Goal: Transaction & Acquisition: Purchase product/service

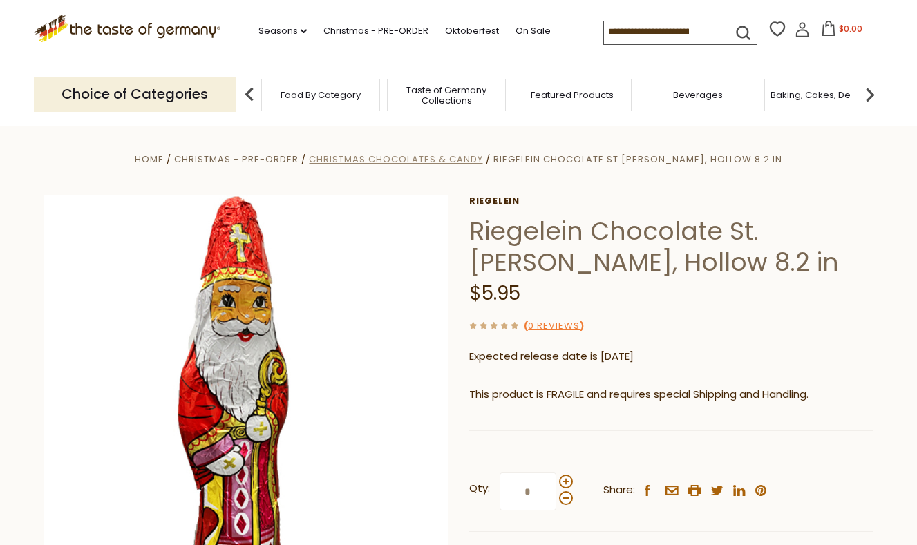
click at [438, 161] on span "Christmas Chocolates & Candy" at bounding box center [395, 159] width 173 height 13
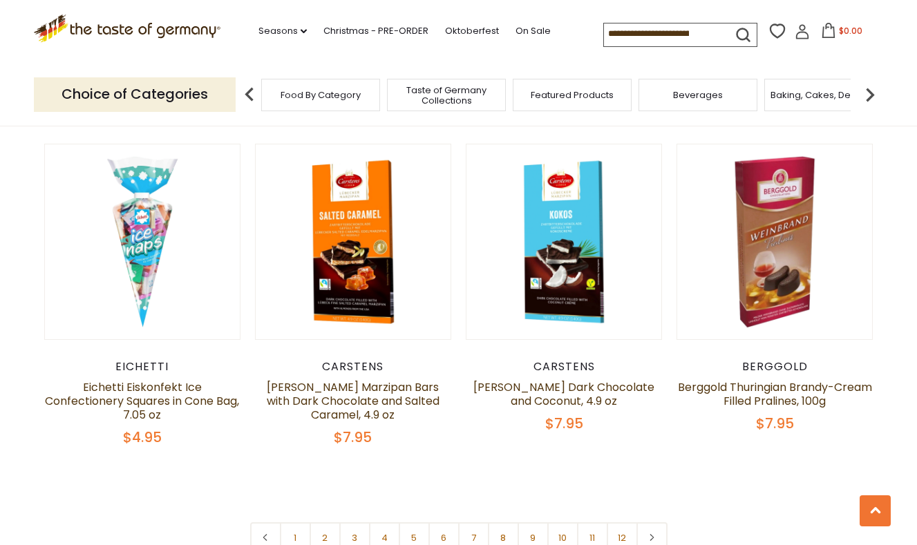
scroll to position [3144, 0]
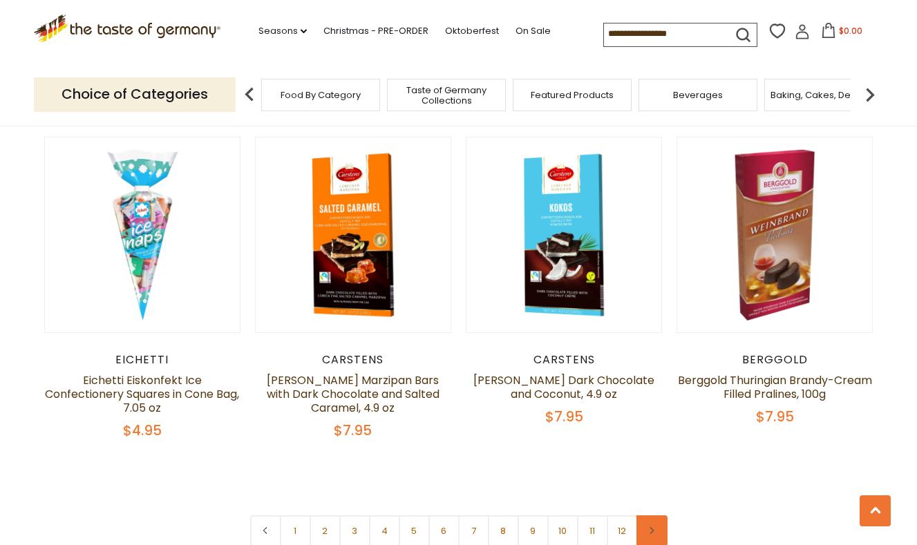
click at [657, 516] on link at bounding box center [652, 531] width 31 height 31
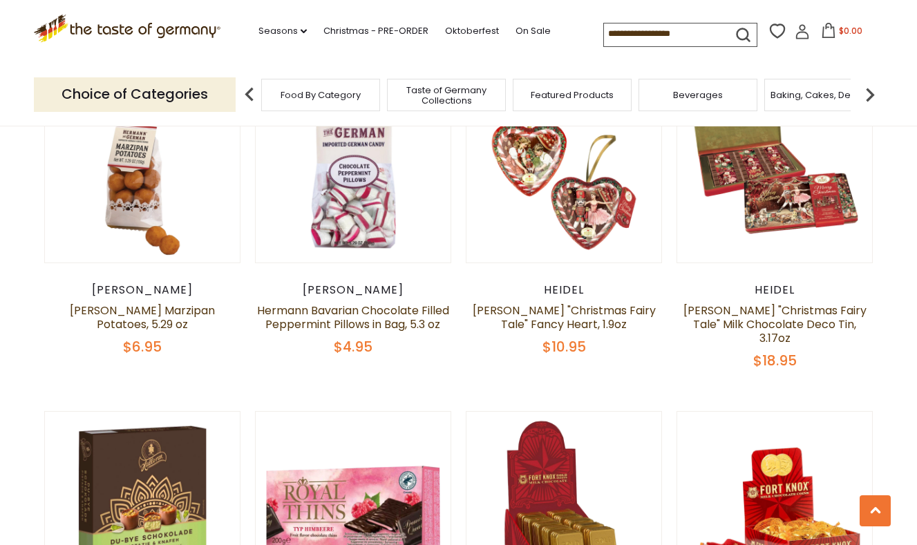
scroll to position [2513, 0]
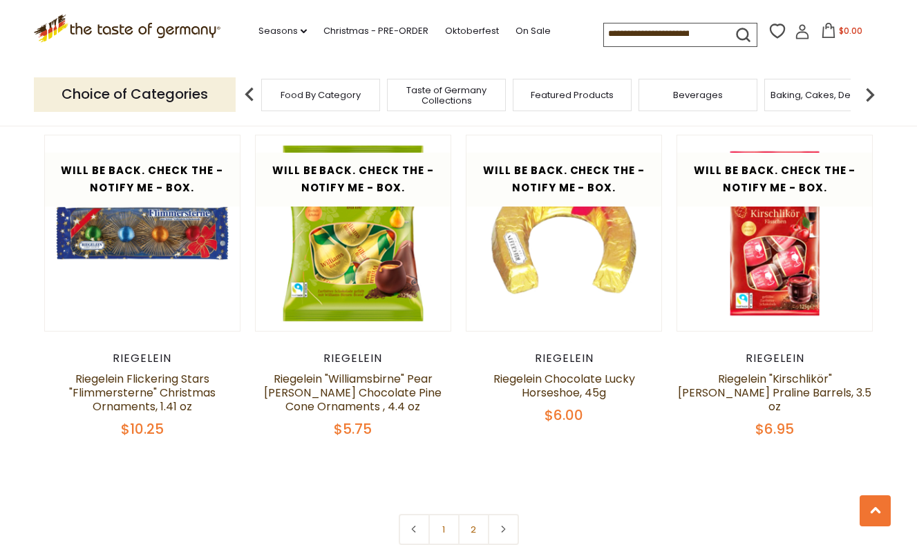
scroll to position [2879, 0]
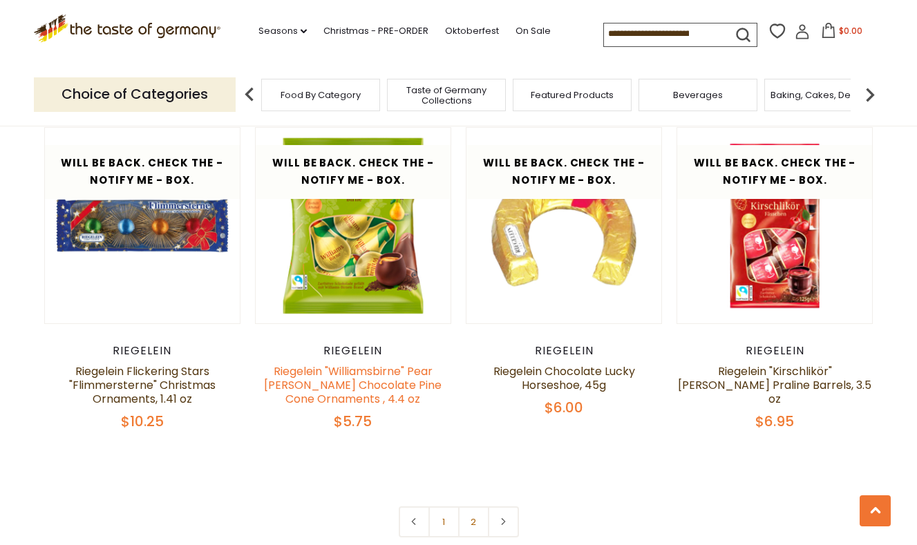
click at [360, 364] on link "Riegelein "Williamsbirne" Pear Brandy Chocolate Pine Cone Ornaments , 4.4 oz" at bounding box center [353, 386] width 178 height 44
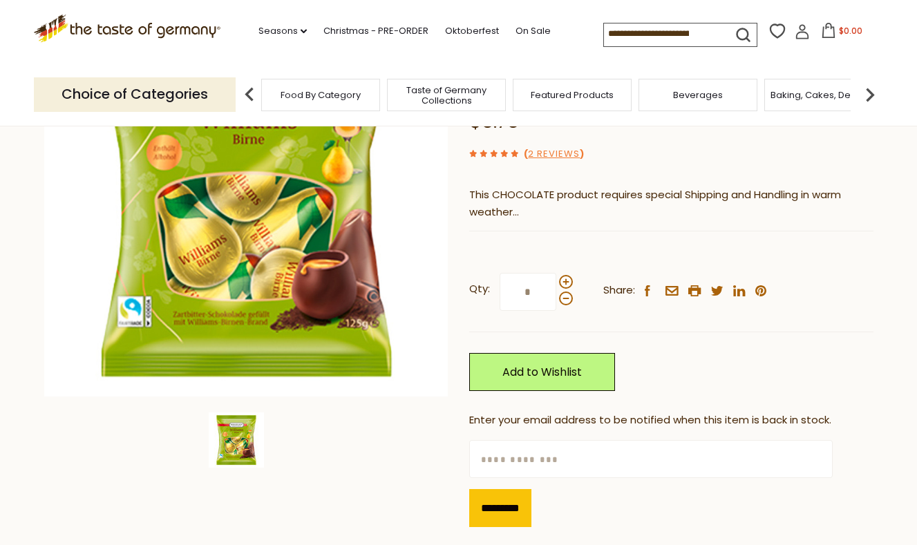
scroll to position [99, 0]
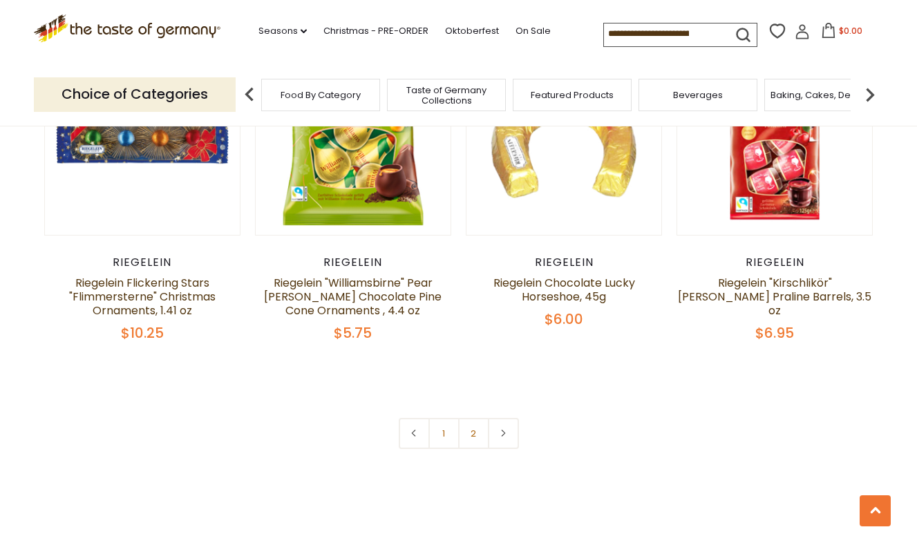
scroll to position [3028, 0]
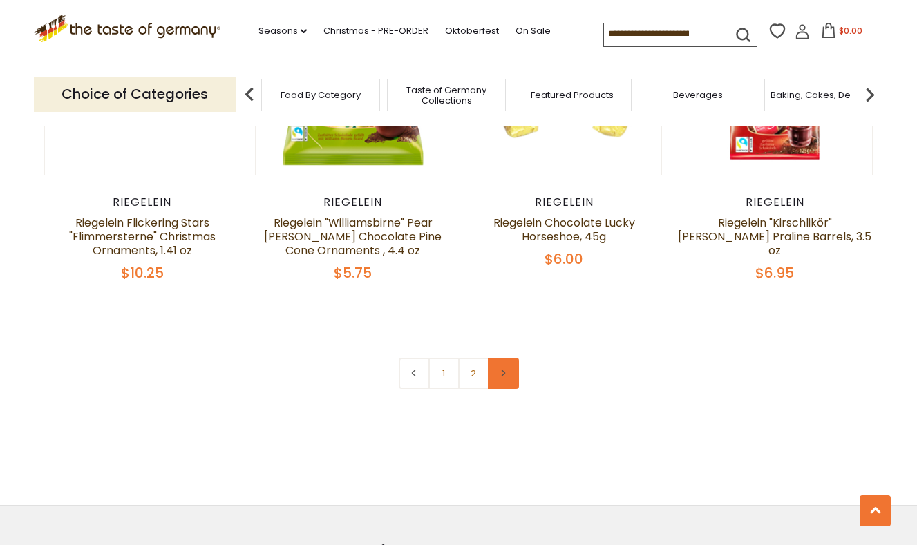
click at [505, 370] on use at bounding box center [504, 373] width 4 height 7
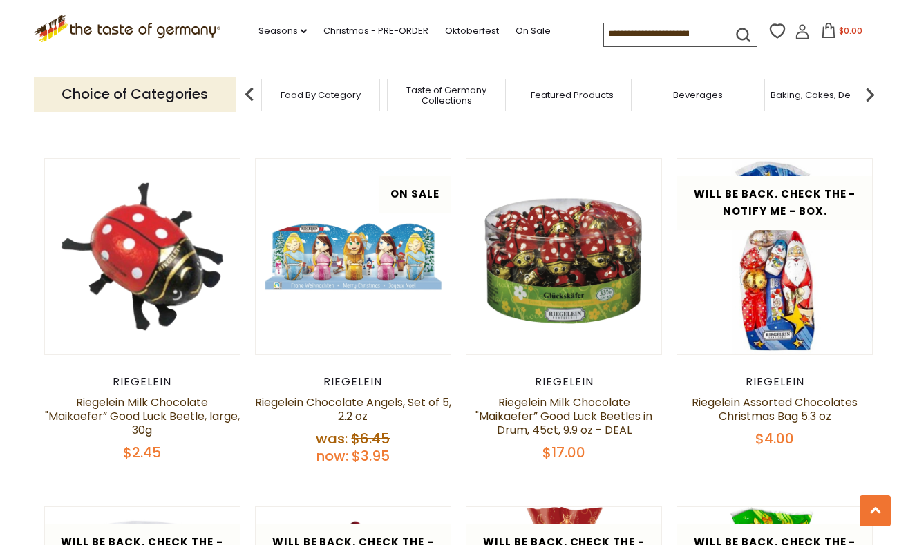
scroll to position [2158, 0]
